Goal: Use online tool/utility: Utilize a website feature to perform a specific function

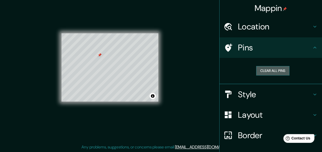
click at [265, 70] on button "Clear all pins" at bounding box center [272, 70] width 33 height 9
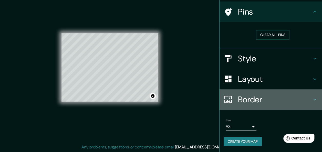
click at [251, 99] on h4 "Border" at bounding box center [275, 99] width 74 height 10
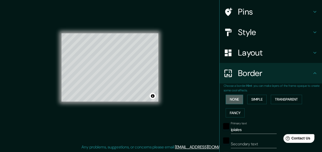
click at [234, 100] on button "None" at bounding box center [233, 99] width 17 height 9
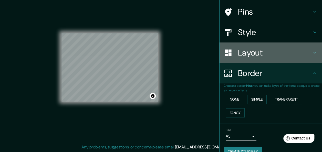
click at [251, 48] on h4 "Layout" at bounding box center [275, 53] width 74 height 10
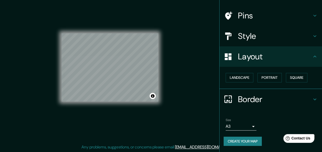
scroll to position [32, 0]
click at [238, 78] on button "Landscape" at bounding box center [239, 77] width 28 height 9
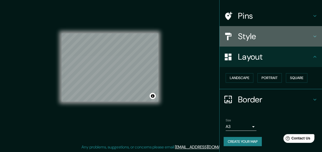
click at [249, 40] on h4 "Style" at bounding box center [275, 36] width 74 height 10
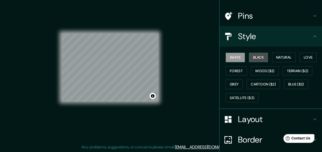
click at [252, 55] on button "Black" at bounding box center [258, 57] width 19 height 9
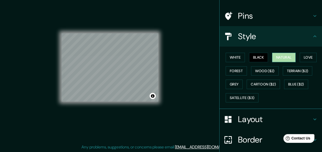
click at [276, 58] on button "Natural" at bounding box center [284, 57] width 24 height 9
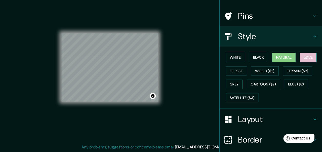
click at [304, 58] on button "Love" at bounding box center [307, 57] width 17 height 9
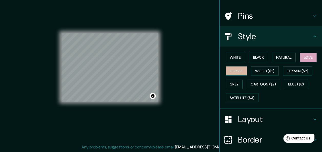
click at [233, 73] on button "Forest" at bounding box center [235, 70] width 21 height 9
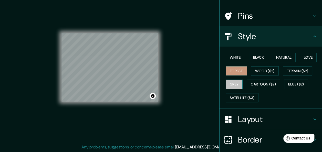
click at [230, 83] on button "Grey" at bounding box center [233, 84] width 17 height 9
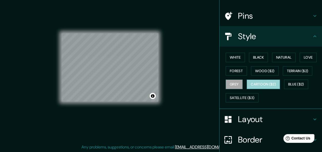
click at [266, 80] on button "Cartoon ($2)" at bounding box center [262, 84] width 33 height 9
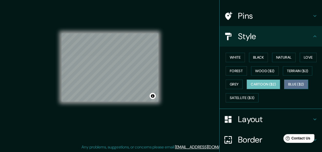
click at [290, 84] on button "Blue ($2)" at bounding box center [296, 84] width 24 height 9
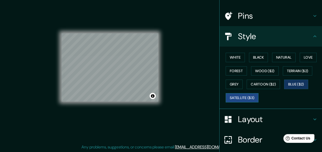
click at [241, 98] on button "Satellite ($3)" at bounding box center [241, 97] width 33 height 9
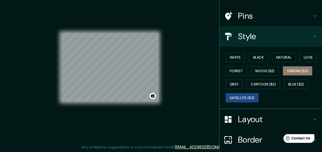
click at [293, 70] on button "Terrain ($2)" at bounding box center [297, 70] width 30 height 9
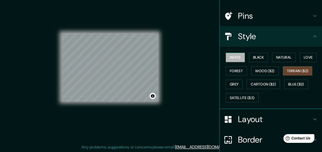
click at [230, 56] on button "White" at bounding box center [234, 57] width 19 height 9
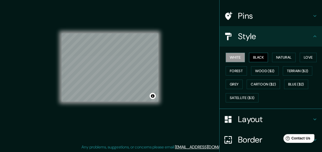
click at [256, 56] on button "Black" at bounding box center [258, 57] width 19 height 9
click at [279, 59] on button "Natural" at bounding box center [284, 57] width 24 height 9
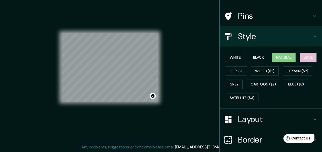
click at [302, 59] on button "Love" at bounding box center [307, 57] width 17 height 9
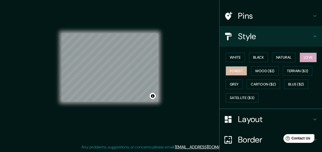
click at [235, 70] on button "Forest" at bounding box center [235, 70] width 21 height 9
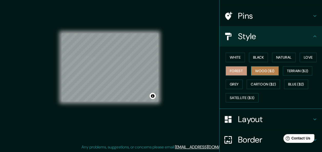
click at [251, 71] on button "Wood ($2)" at bounding box center [265, 70] width 28 height 9
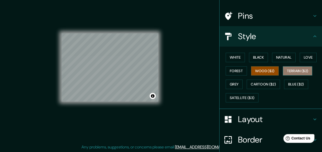
click at [282, 71] on button "Terrain ($2)" at bounding box center [297, 70] width 30 height 9
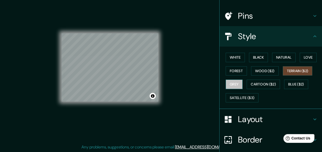
click at [234, 85] on button "Grey" at bounding box center [233, 84] width 17 height 9
